Goal: Task Accomplishment & Management: Use online tool/utility

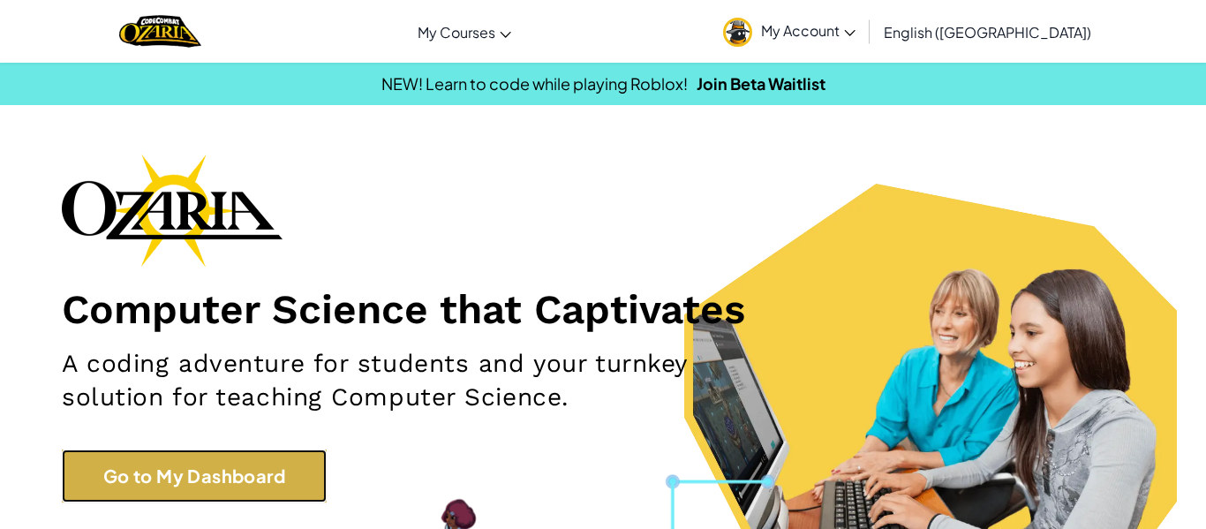
click at [268, 493] on link "Go to My Dashboard" at bounding box center [194, 475] width 265 height 53
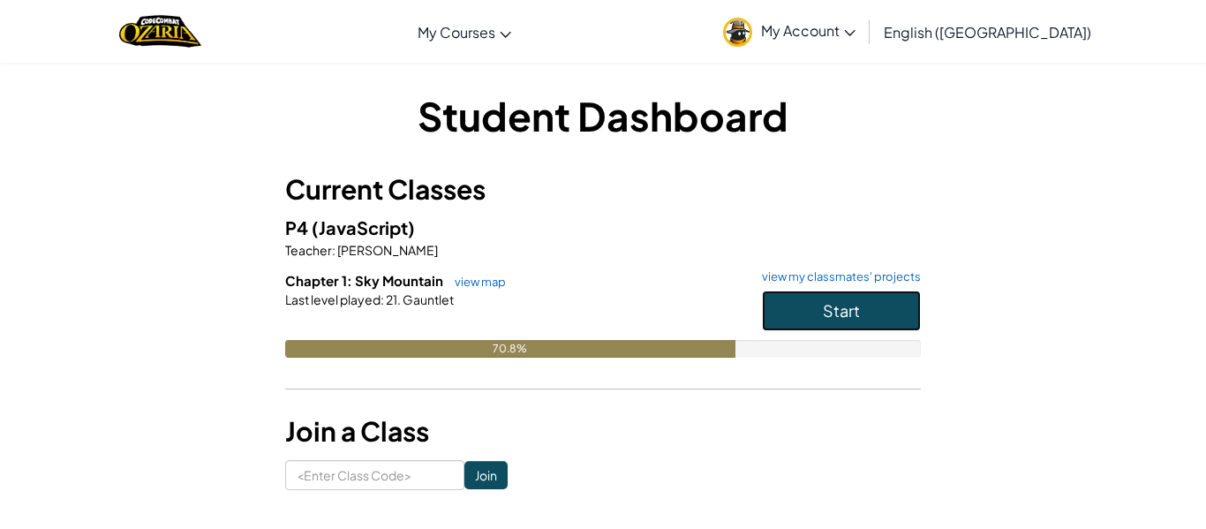
click at [810, 309] on button "Start" at bounding box center [841, 310] width 159 height 41
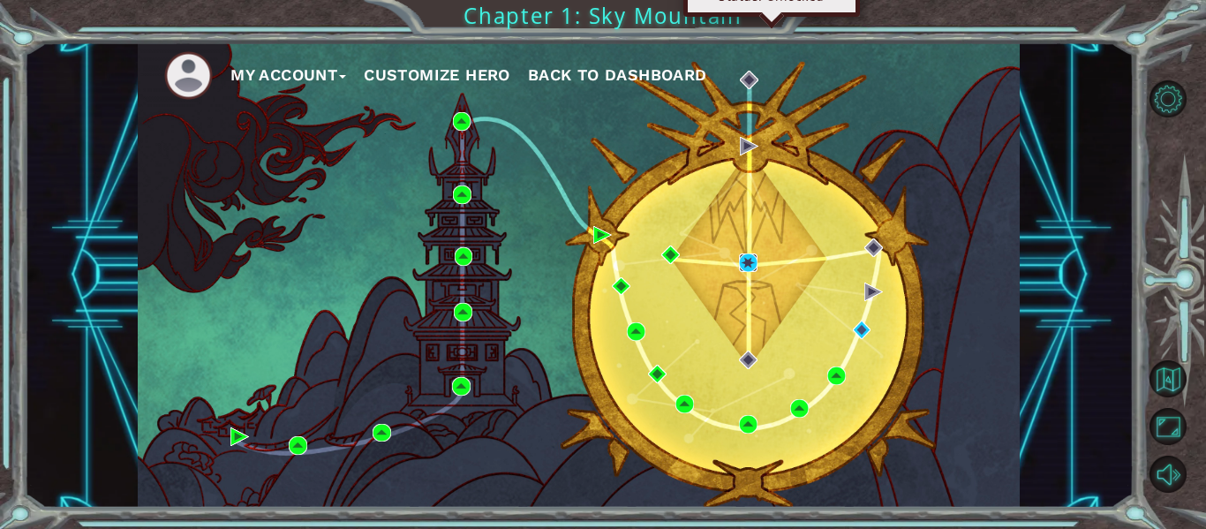
click at [750, 265] on img at bounding box center [748, 262] width 19 height 19
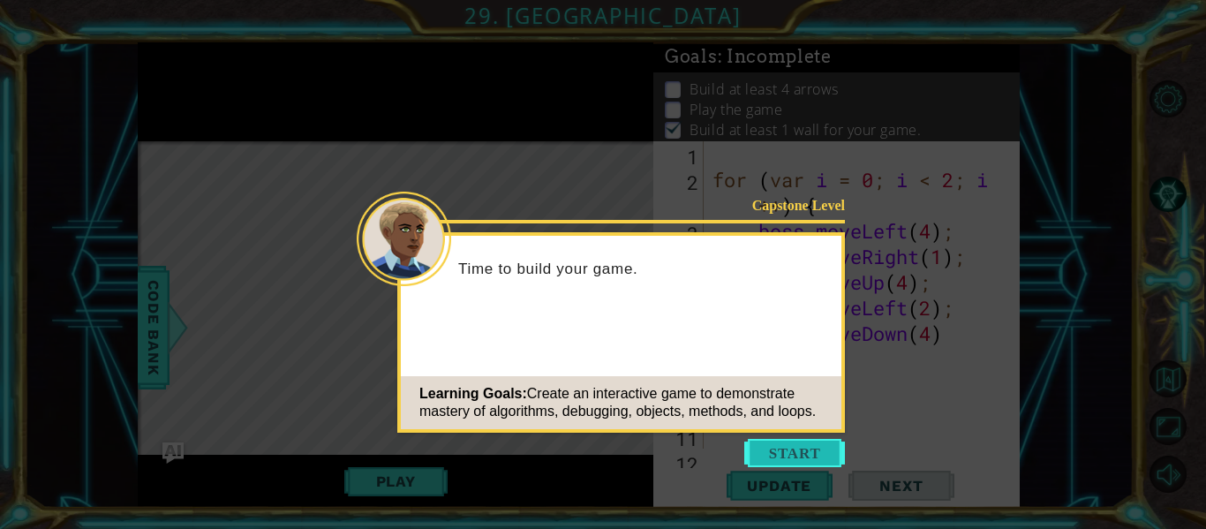
click at [773, 448] on button "Start" at bounding box center [794, 453] width 101 height 28
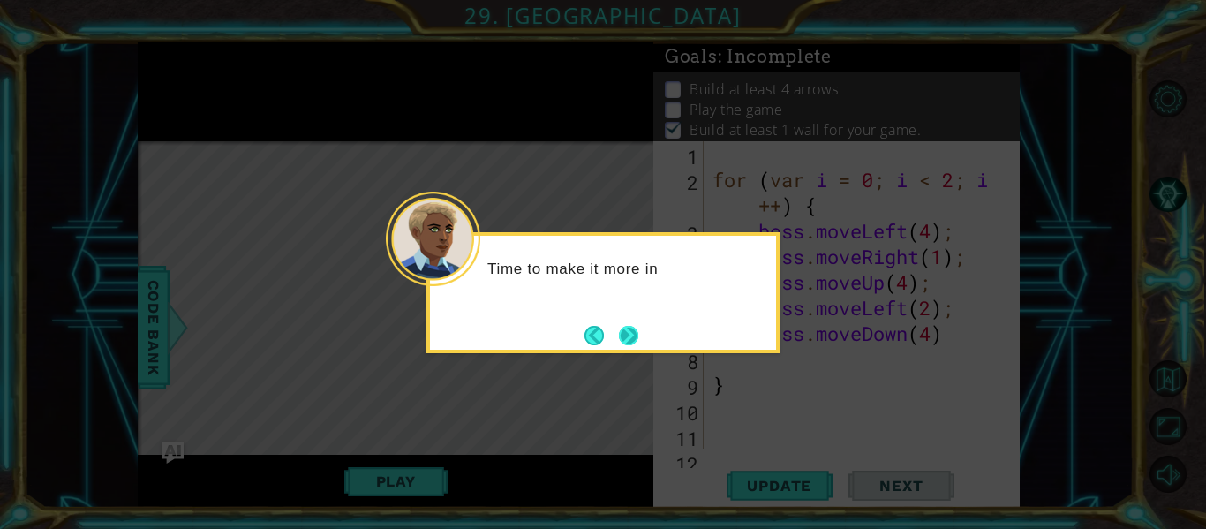
click at [627, 337] on button "Next" at bounding box center [628, 335] width 21 height 21
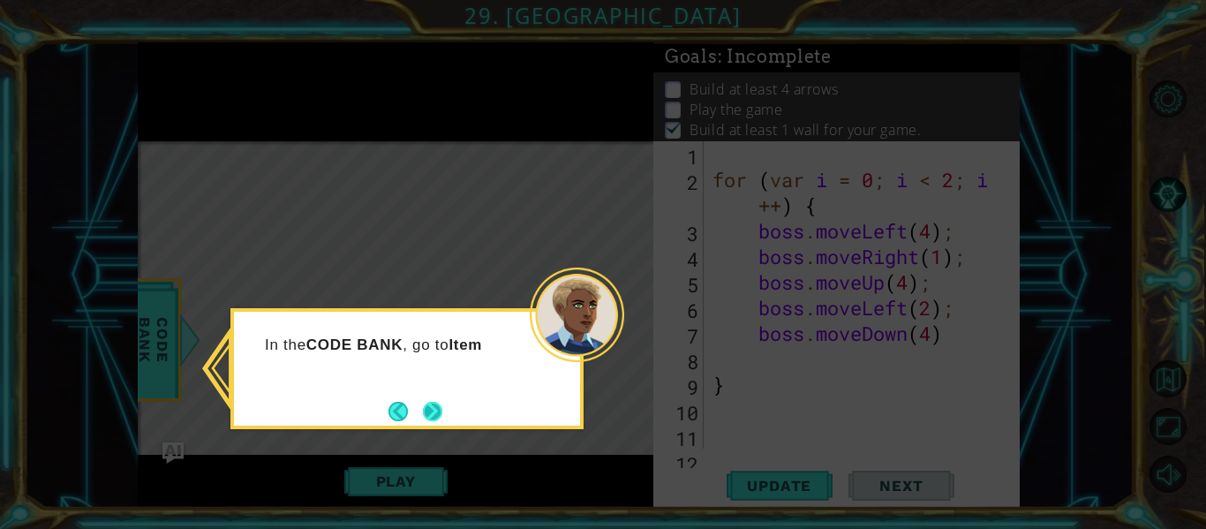
click at [440, 417] on button "Next" at bounding box center [432, 411] width 19 height 19
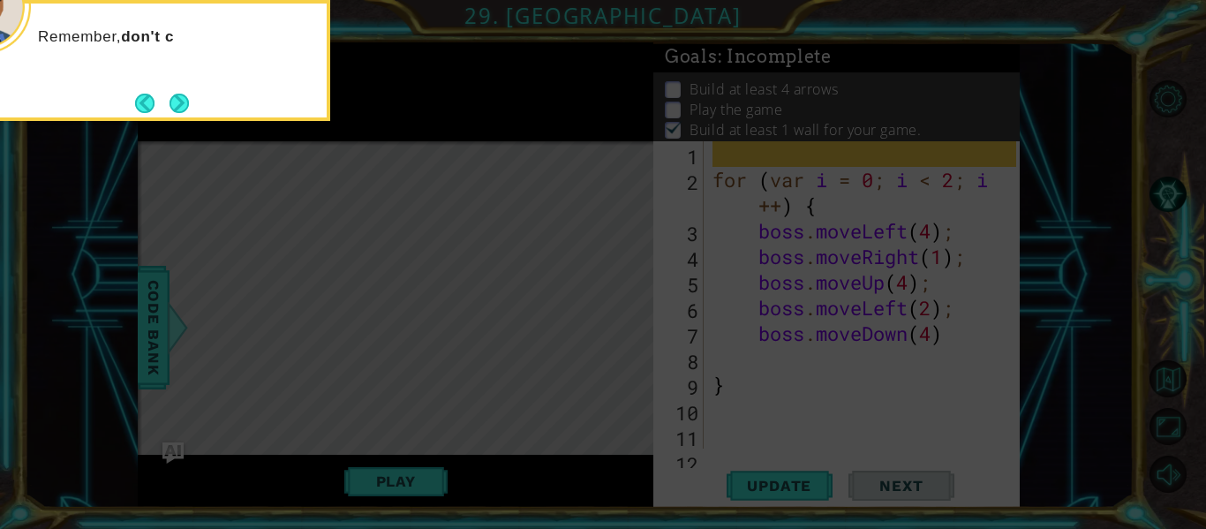
click at [200, 97] on div "Remember, don't c" at bounding box center [153, 60] width 353 height 121
click at [174, 98] on button "Next" at bounding box center [179, 103] width 19 height 19
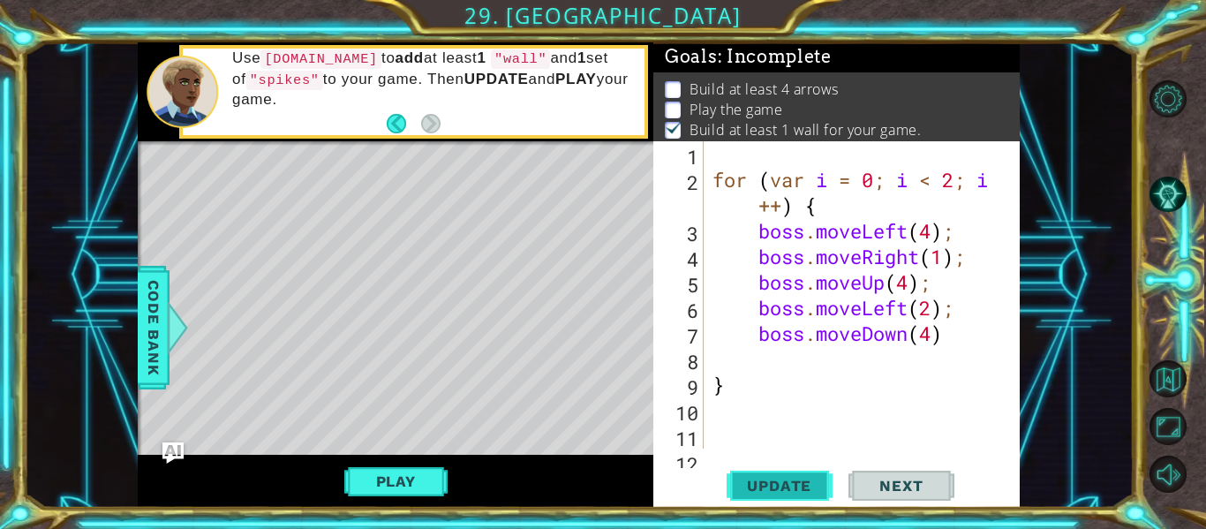
click at [790, 482] on span "Update" at bounding box center [779, 486] width 100 height 18
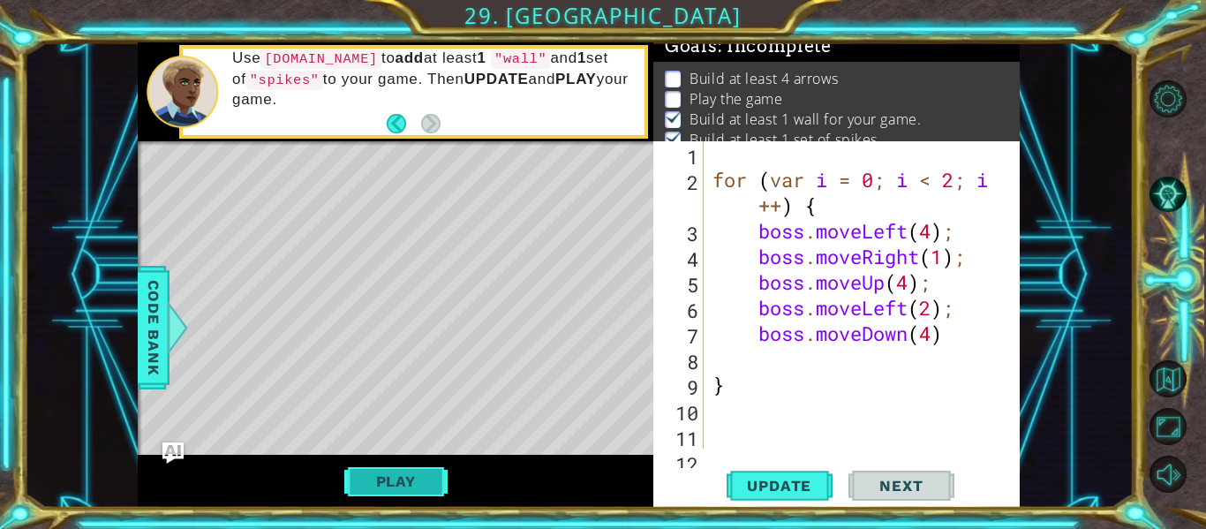
scroll to position [14, 0]
click at [412, 480] on button "Play" at bounding box center [395, 481] width 103 height 34
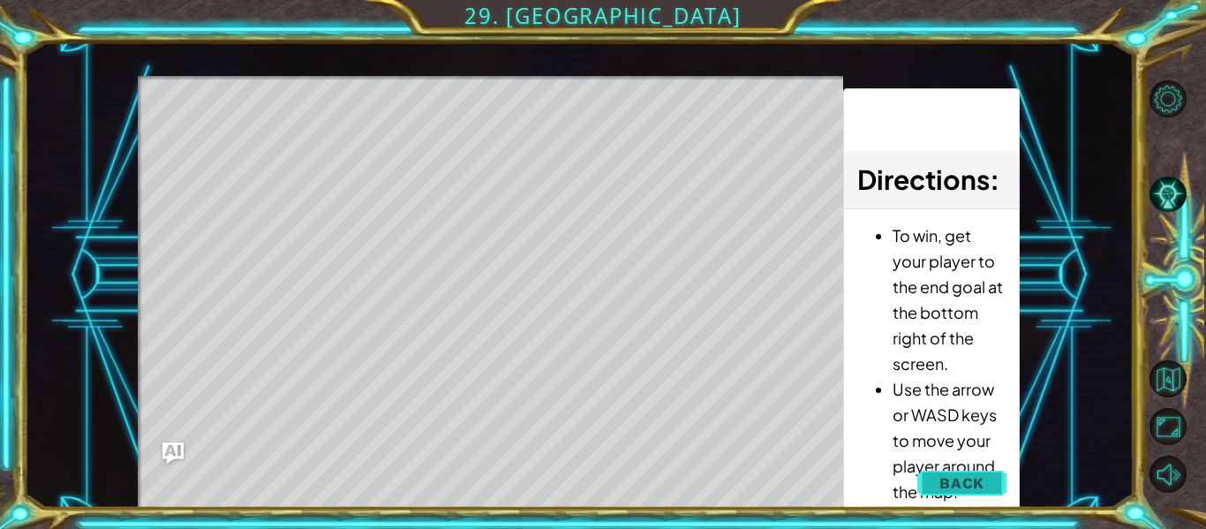
click at [985, 476] on button "Back" at bounding box center [961, 482] width 89 height 35
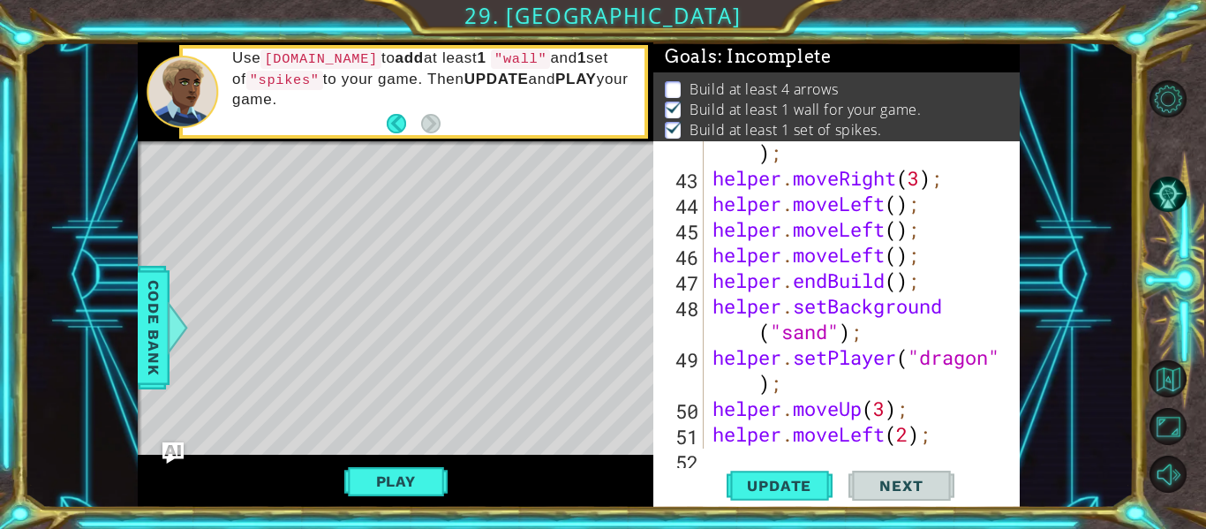
scroll to position [1154, 0]
click at [934, 207] on div "helper . startBuild ( "spikes" ) ; helper . moveRight ( 3 ) ; helper . moveLeft…" at bounding box center [867, 306] width 316 height 384
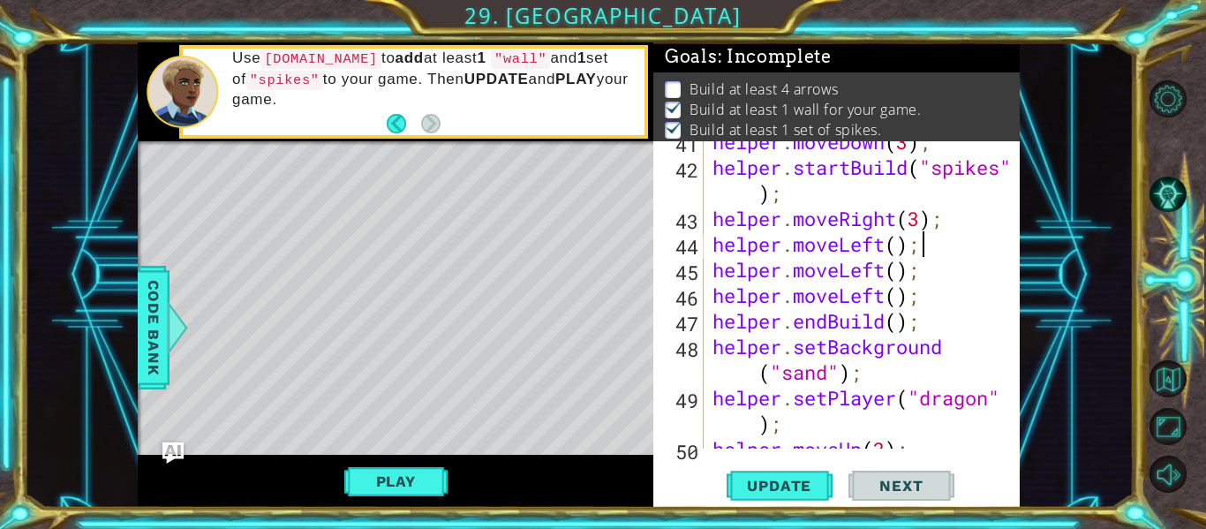
scroll to position [1113, 0]
click at [841, 375] on div "helper . moveDown ( 3 ) ; helper . startBuild ( "spikes" ) ; helper . moveRight…" at bounding box center [867, 308] width 316 height 358
click at [828, 374] on div "helper . moveDown ( 3 ) ; helper . startBuild ( "spikes" ) ; helper . moveRight…" at bounding box center [867, 308] width 316 height 358
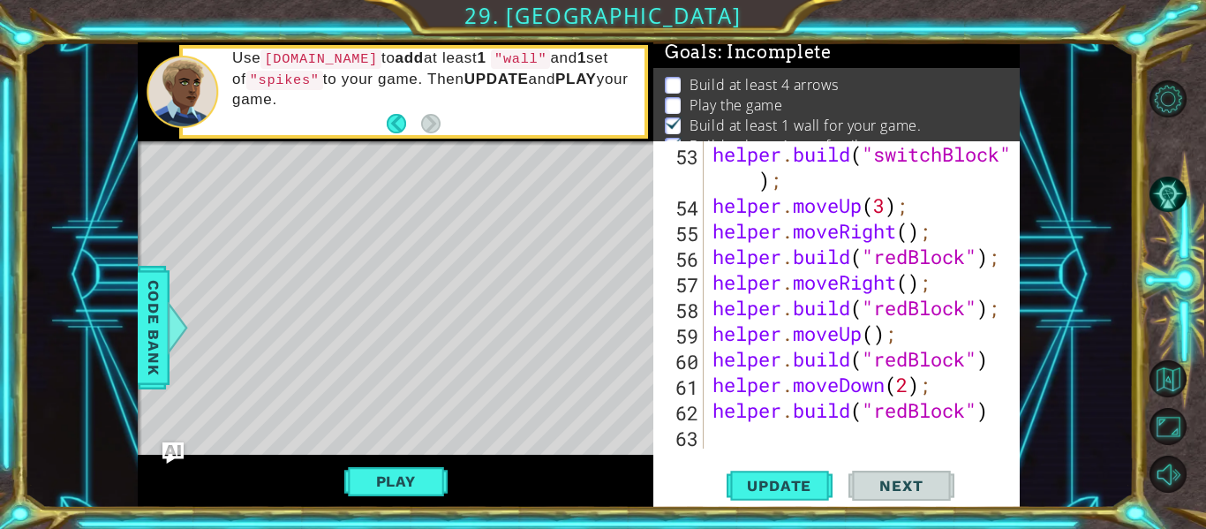
scroll to position [1485, 0]
type textarea "helper.setBackground("sand");"
click at [786, 477] on span "Update" at bounding box center [779, 486] width 100 height 18
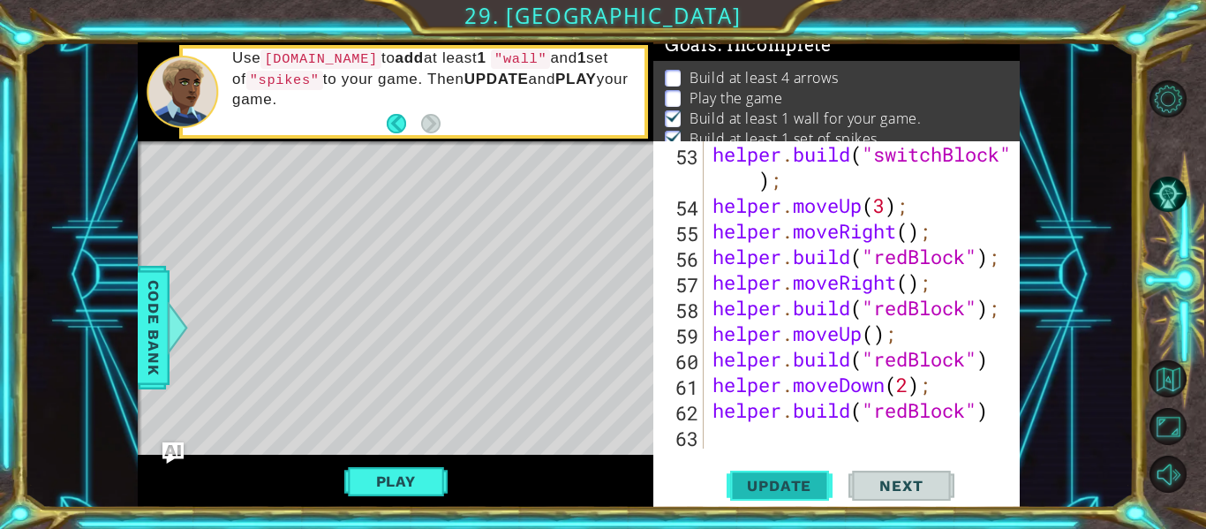
scroll to position [14, 0]
click at [777, 444] on div "helper . build ( "switchBlock" ) ; helper . moveUp ( 3 ) ; helper . moveRight (…" at bounding box center [867, 333] width 316 height 384
click at [758, 477] on span "Update" at bounding box center [779, 486] width 100 height 18
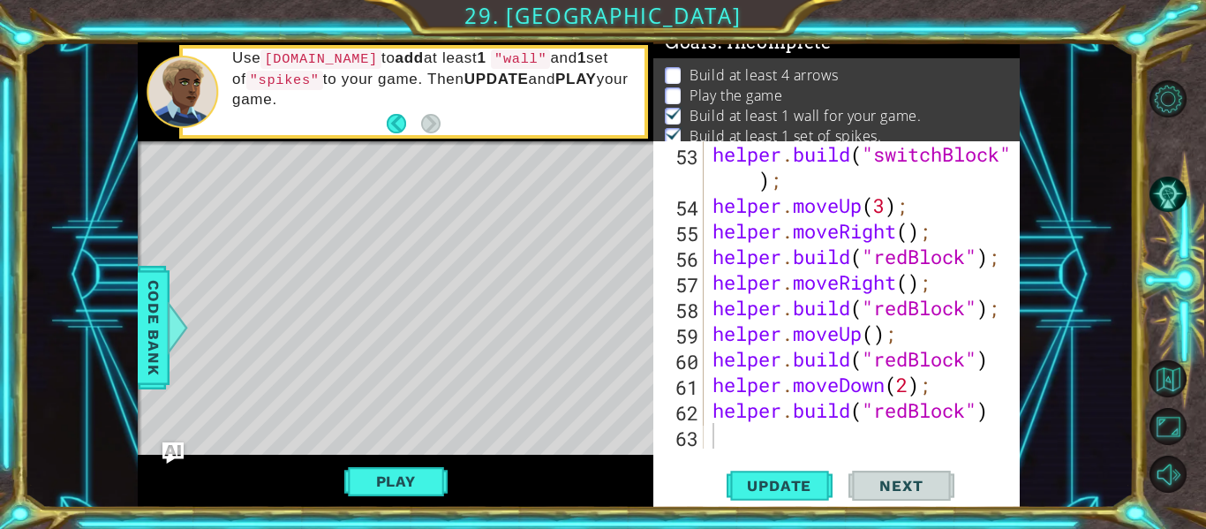
click at [1053, 188] on div "1 ההההההההההההההההההההההההההההההההההההההההההההההההההההההההההההההההההההההההההההה…" at bounding box center [579, 274] width 1110 height 465
click at [776, 479] on span "Update" at bounding box center [779, 486] width 100 height 18
click at [390, 472] on button "Play" at bounding box center [395, 481] width 103 height 34
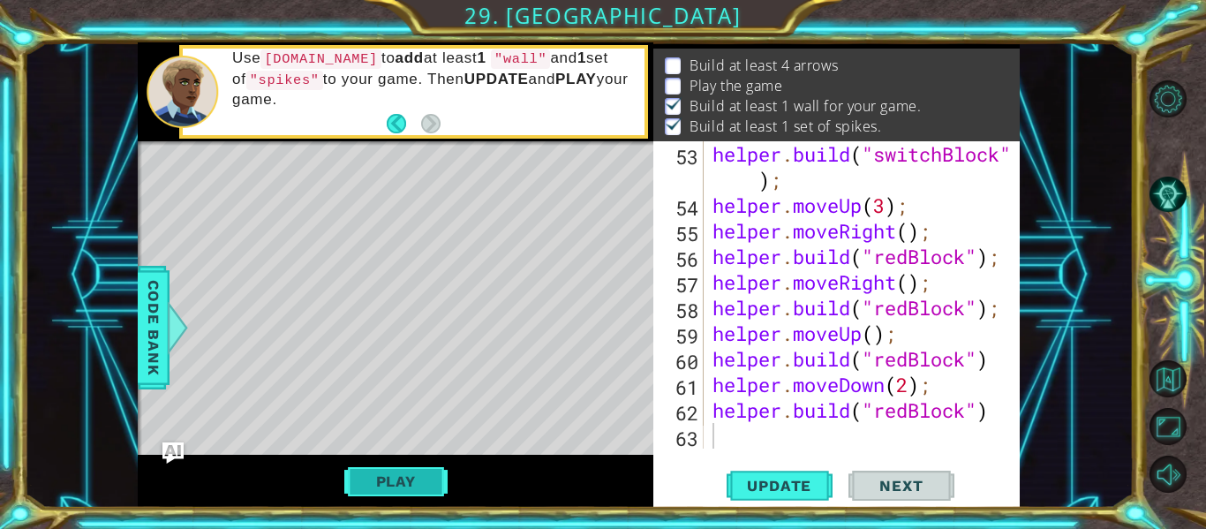
scroll to position [25, 0]
click at [409, 471] on button "Play" at bounding box center [395, 481] width 103 height 34
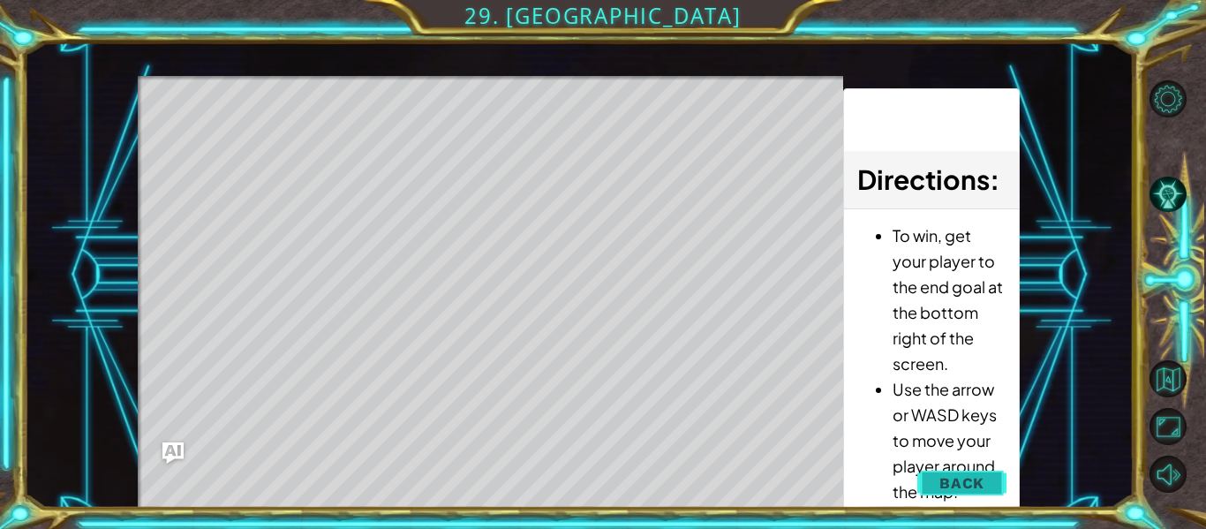
click at [963, 487] on span "Back" at bounding box center [961, 483] width 45 height 18
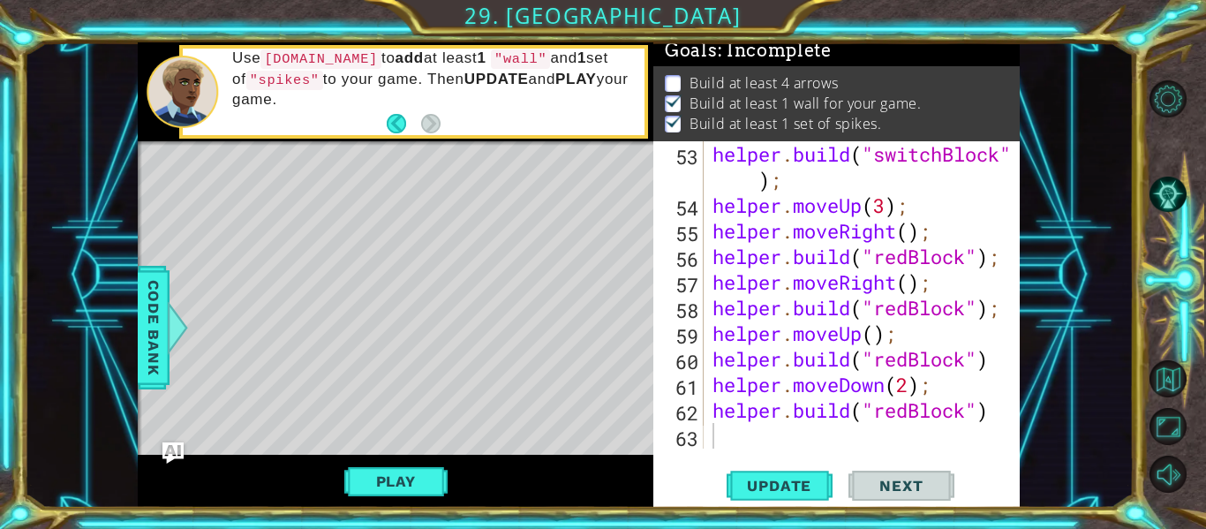
scroll to position [4, 0]
click at [418, 473] on button "Play" at bounding box center [395, 481] width 103 height 34
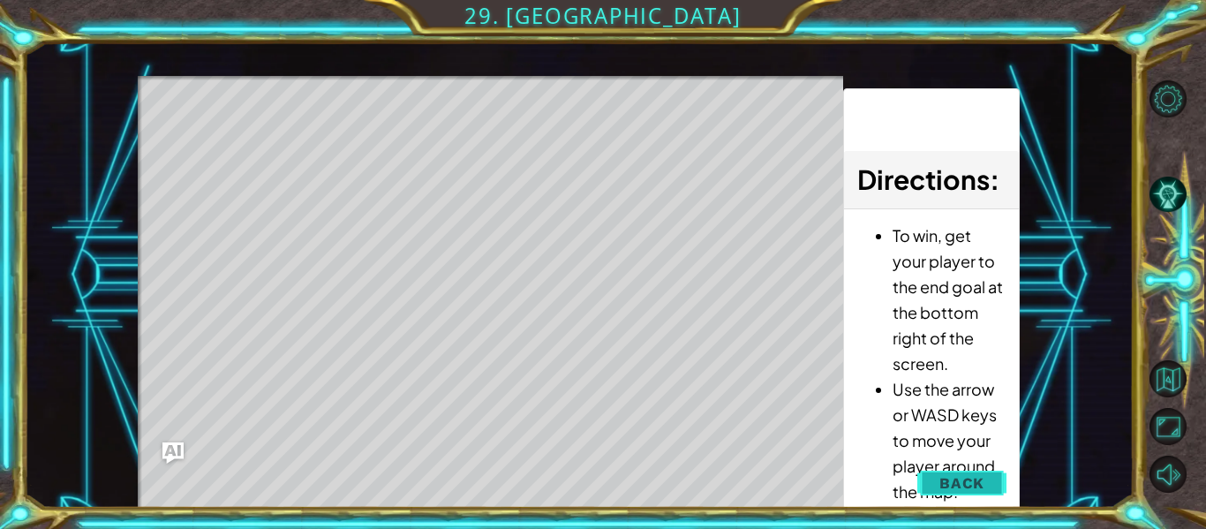
click at [967, 494] on button "Back" at bounding box center [961, 482] width 89 height 35
